Goal: Find specific page/section: Find specific page/section

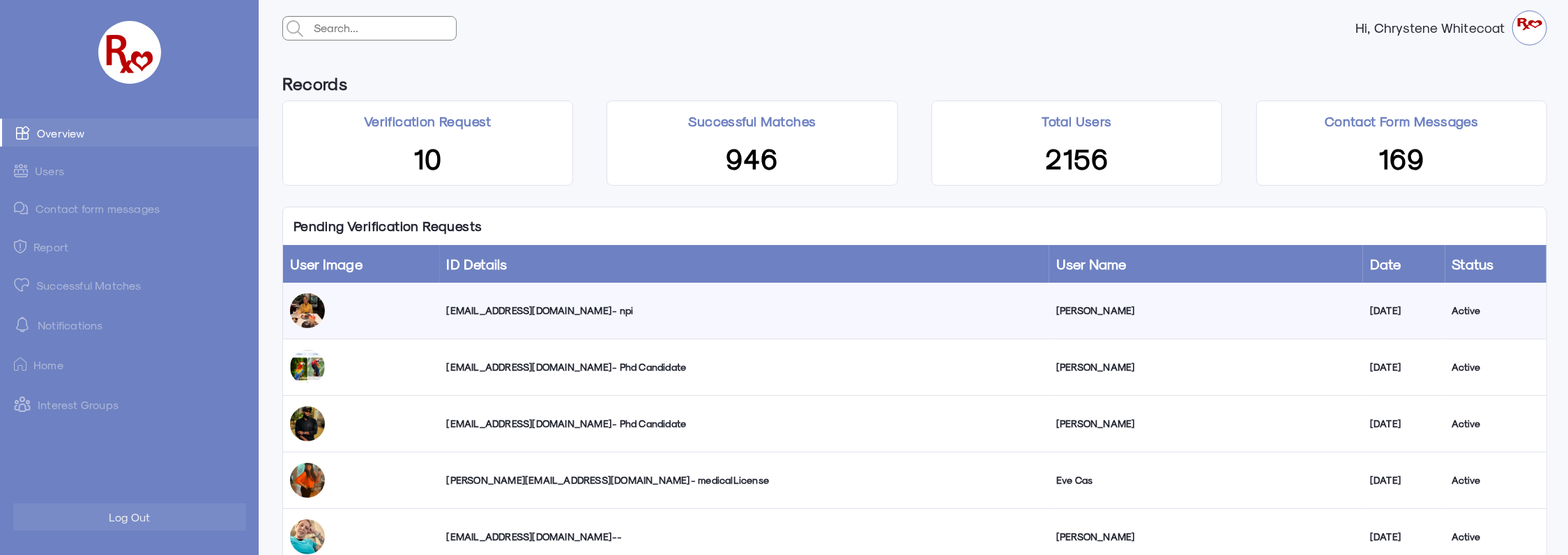
click at [89, 285] on link "Successful Matches" at bounding box center [129, 285] width 259 height 28
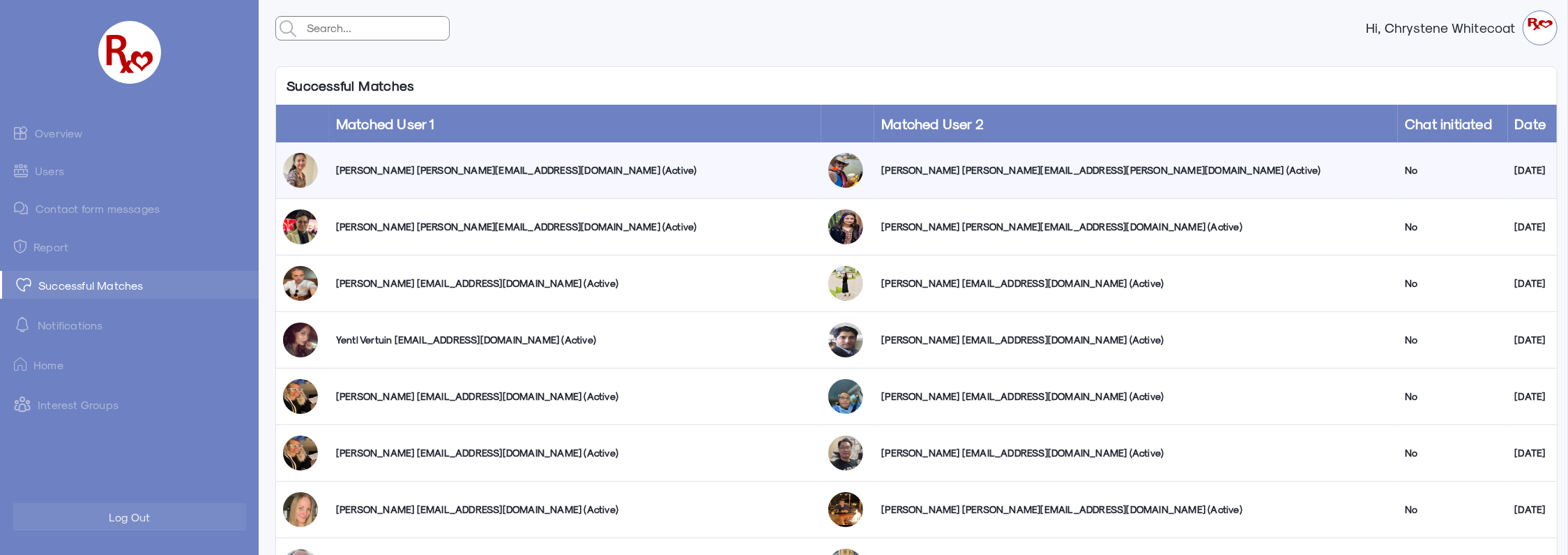
click at [63, 130] on link "Overview" at bounding box center [129, 132] width 259 height 28
